Goal: Navigation & Orientation: Go to known website

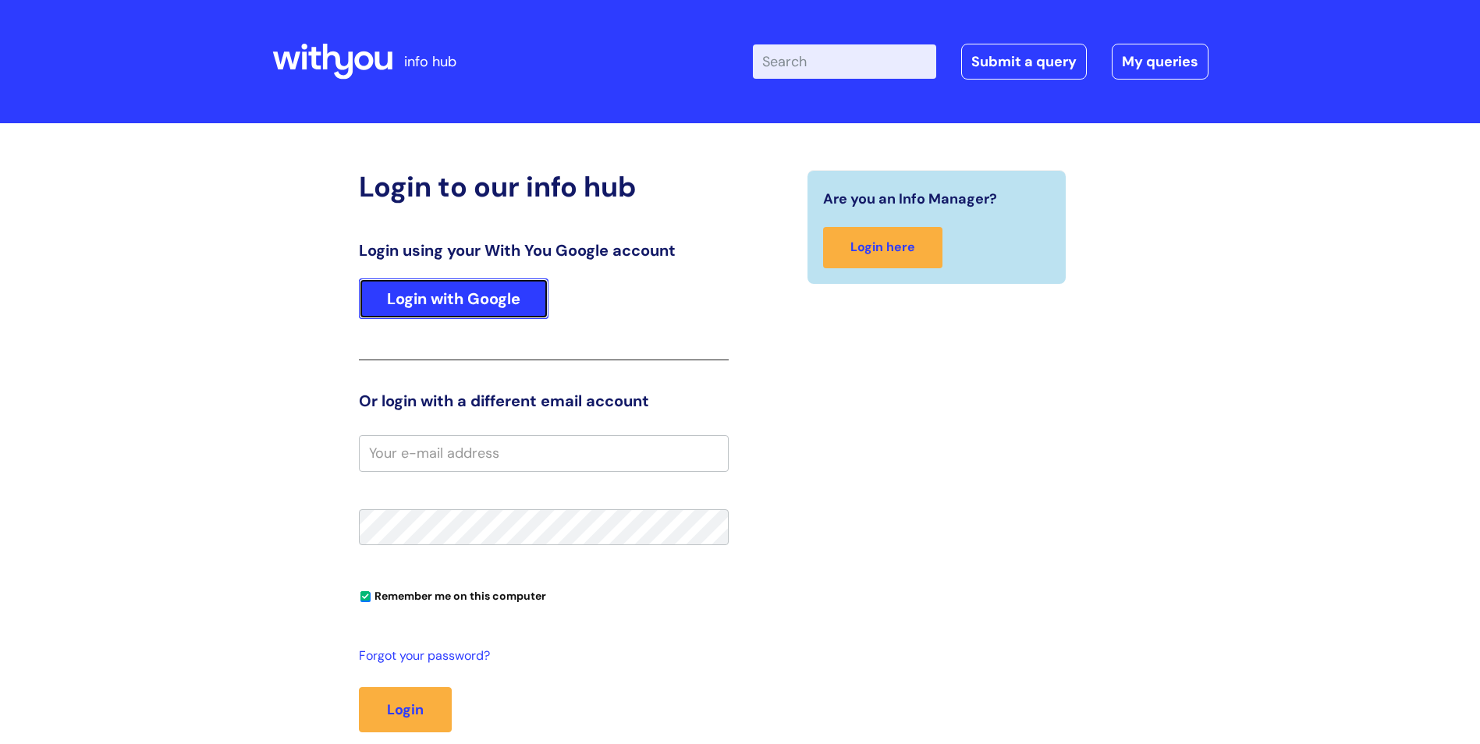
click at [530, 309] on link "Login with Google" at bounding box center [454, 298] width 190 height 41
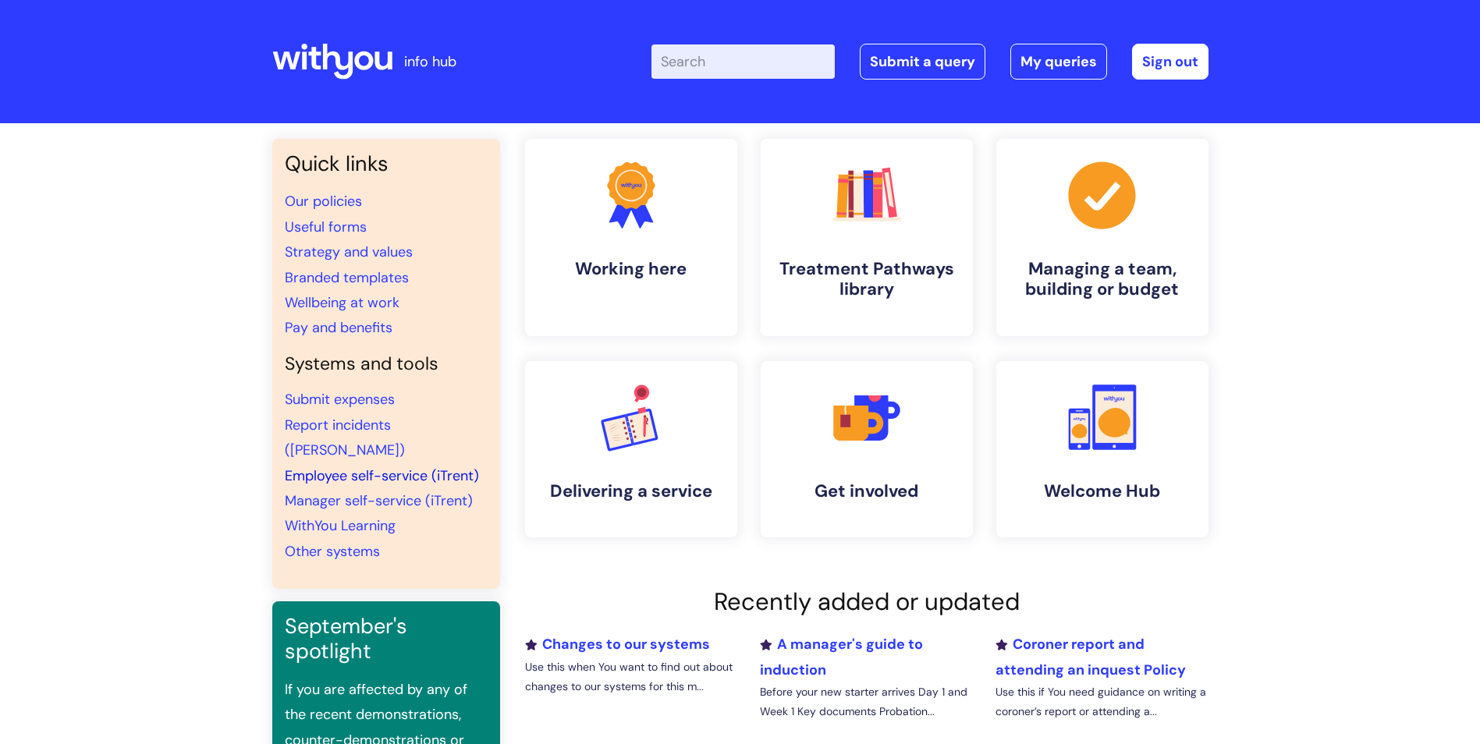
click at [354, 466] on link "Employee self-service (iTrent)" at bounding box center [382, 475] width 194 height 19
click at [452, 466] on link "Employee self-service (iTrent)" at bounding box center [382, 475] width 194 height 19
